Goal: Information Seeking & Learning: Learn about a topic

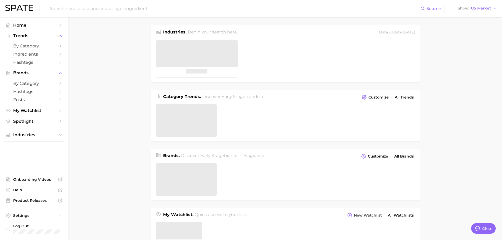
type textarea "x"
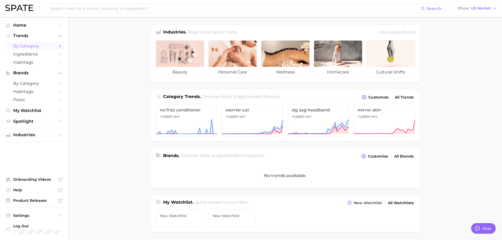
click at [53, 46] on span "by Category" at bounding box center [34, 45] width 42 height 5
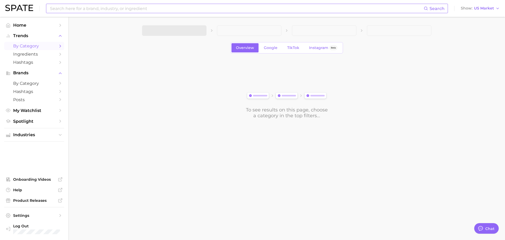
click at [70, 9] on input at bounding box center [236, 8] width 375 height 9
type input "f"
click at [68, 8] on input "perfumeoil" at bounding box center [236, 8] width 375 height 9
click at [89, 7] on input "perfume oil" at bounding box center [236, 8] width 375 height 9
type input "p"
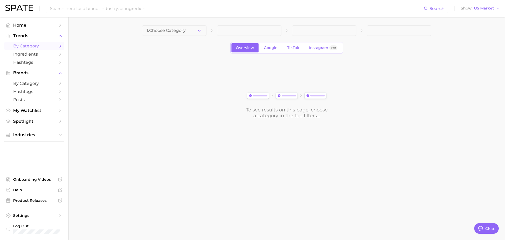
drag, startPoint x: 92, startPoint y: 218, endPoint x: 97, endPoint y: 218, distance: 4.7
click at [92, 218] on body "Search Show US Market Home Trends by Category Ingredients Hashtags Brands by Ca…" at bounding box center [252, 120] width 505 height 240
click at [22, 26] on span "Home" at bounding box center [34, 25] width 42 height 5
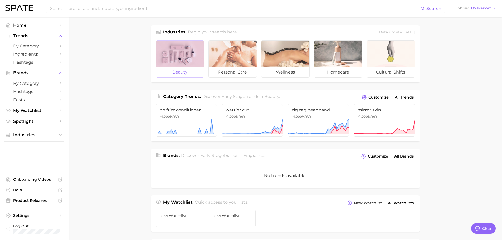
click at [183, 58] on div at bounding box center [180, 54] width 48 height 26
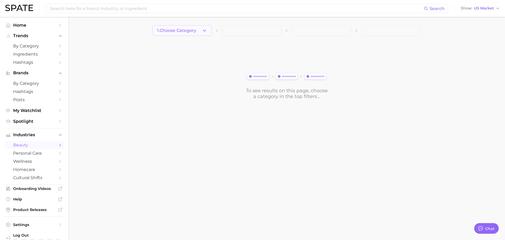
click at [200, 31] on button "1. Choose Category" at bounding box center [182, 30] width 59 height 11
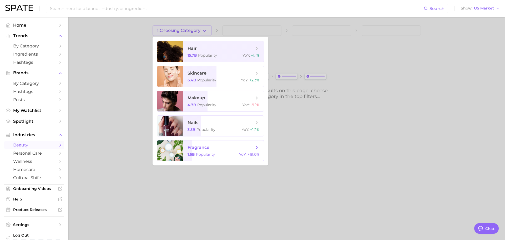
click at [227, 148] on span "fragrance" at bounding box center [221, 148] width 66 height 6
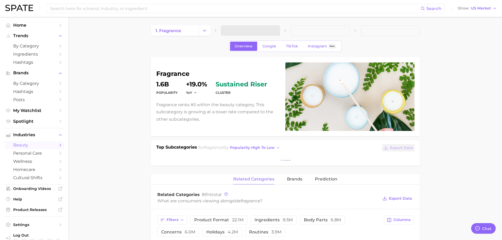
click at [256, 31] on span at bounding box center [250, 30] width 59 height 11
type textarea "x"
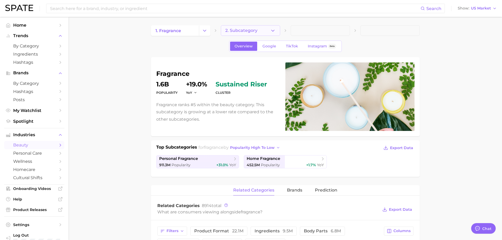
click at [276, 30] on button "2. Subcategory" at bounding box center [250, 30] width 59 height 11
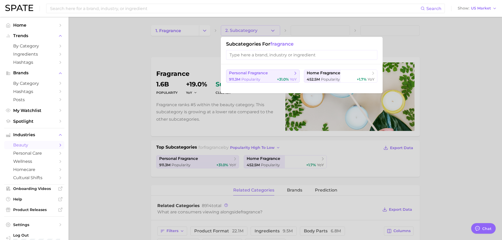
click at [250, 76] on button "personal fragrance 911.3m Popularity +31.0% YoY" at bounding box center [262, 76] width 73 height 13
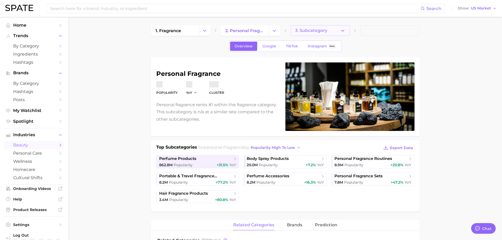
click at [333, 32] on button "3. Subcategory" at bounding box center [319, 30] width 59 height 11
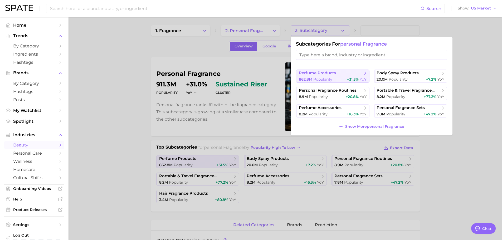
click at [346, 78] on div "862.8m Popularity +31.5% YoY" at bounding box center [333, 79] width 68 height 5
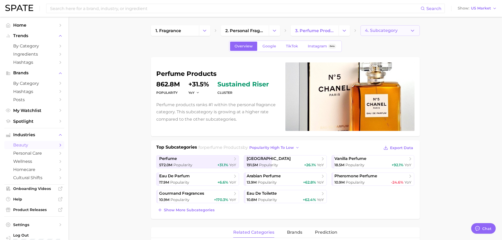
click at [392, 29] on span "4. Subcategory" at bounding box center [381, 30] width 33 height 5
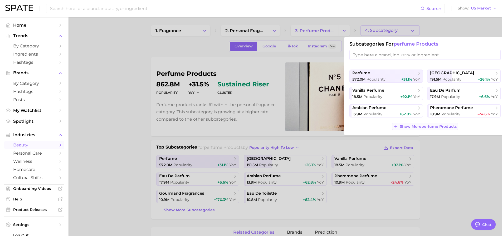
click at [416, 128] on span "Show More perfume products" at bounding box center [427, 126] width 57 height 4
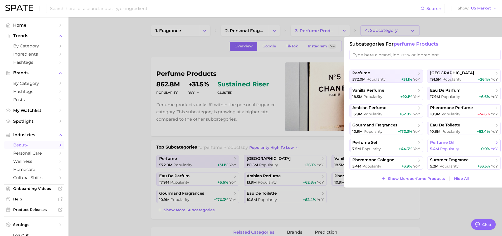
click at [451, 148] on span "Popularity" at bounding box center [449, 148] width 19 height 5
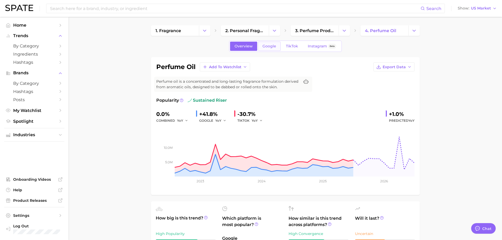
click at [267, 47] on span "Google" at bounding box center [269, 46] width 14 height 4
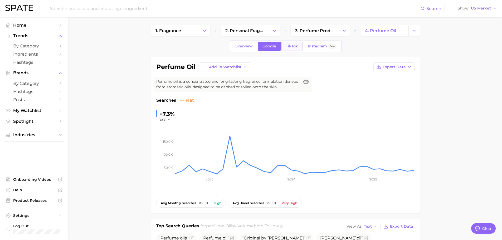
click at [291, 46] on span "TikTok" at bounding box center [292, 46] width 12 height 4
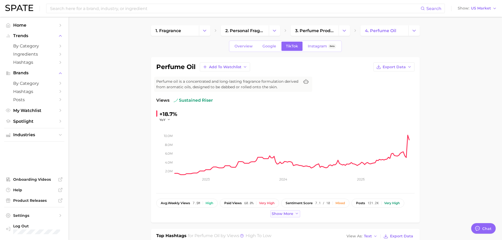
click at [290, 212] on span "Show more" at bounding box center [282, 213] width 22 height 4
